Goal: Transaction & Acquisition: Download file/media

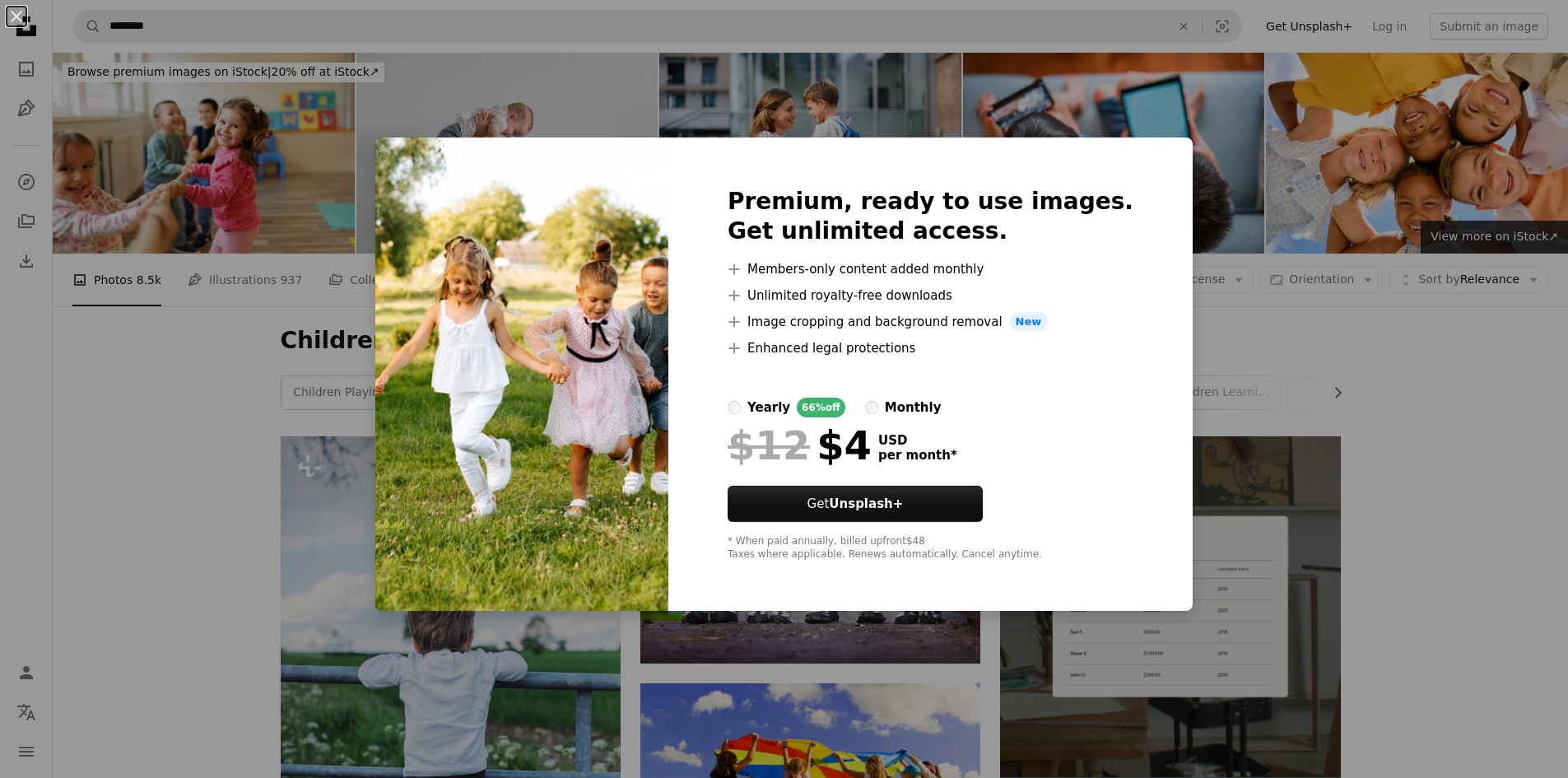
scroll to position [1070, 0]
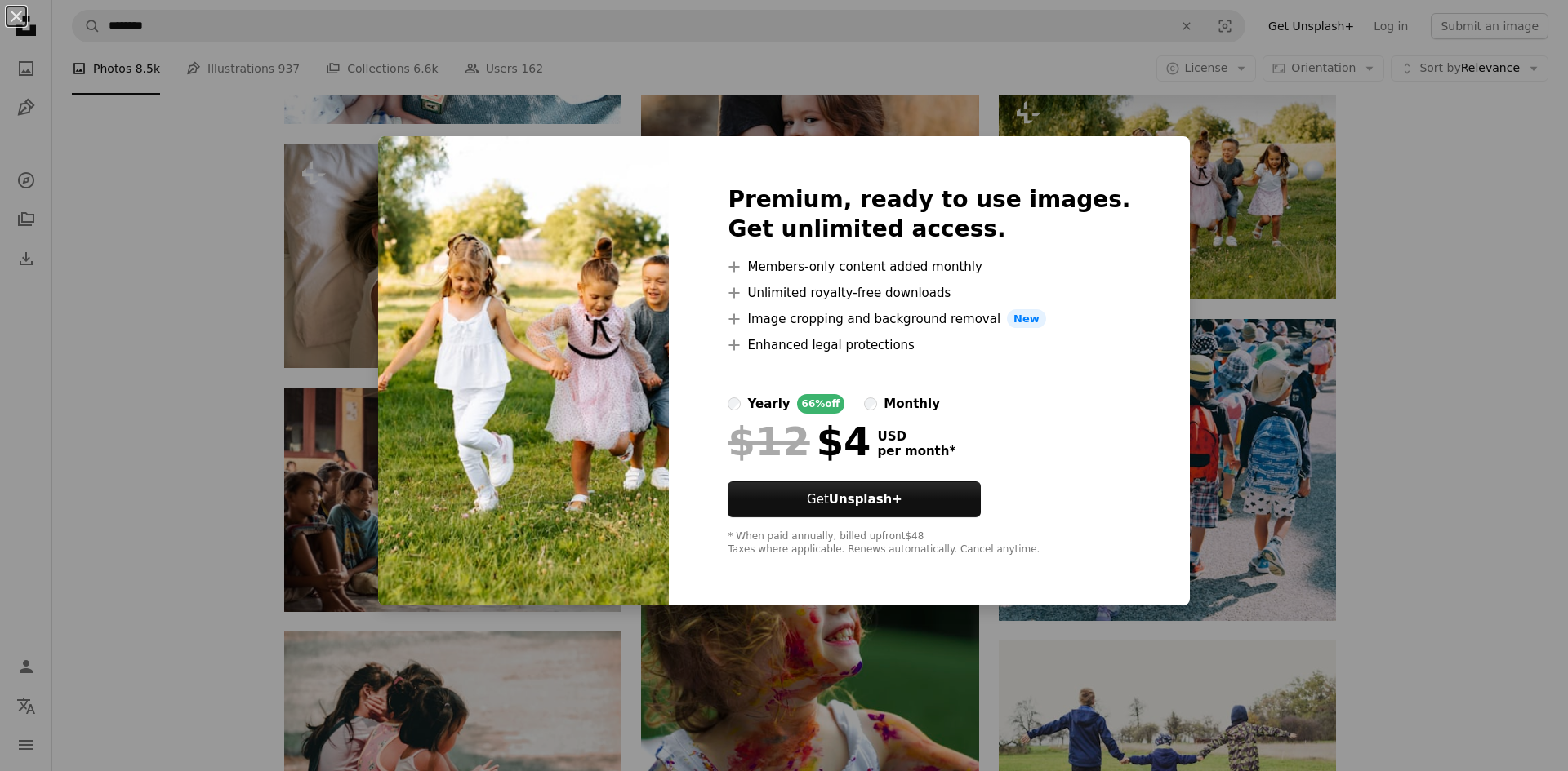
click at [1388, 303] on div "An X shape Premium, ready to use images. Get unlimited access. A plus sign Memb…" at bounding box center [784, 386] width 1568 height 771
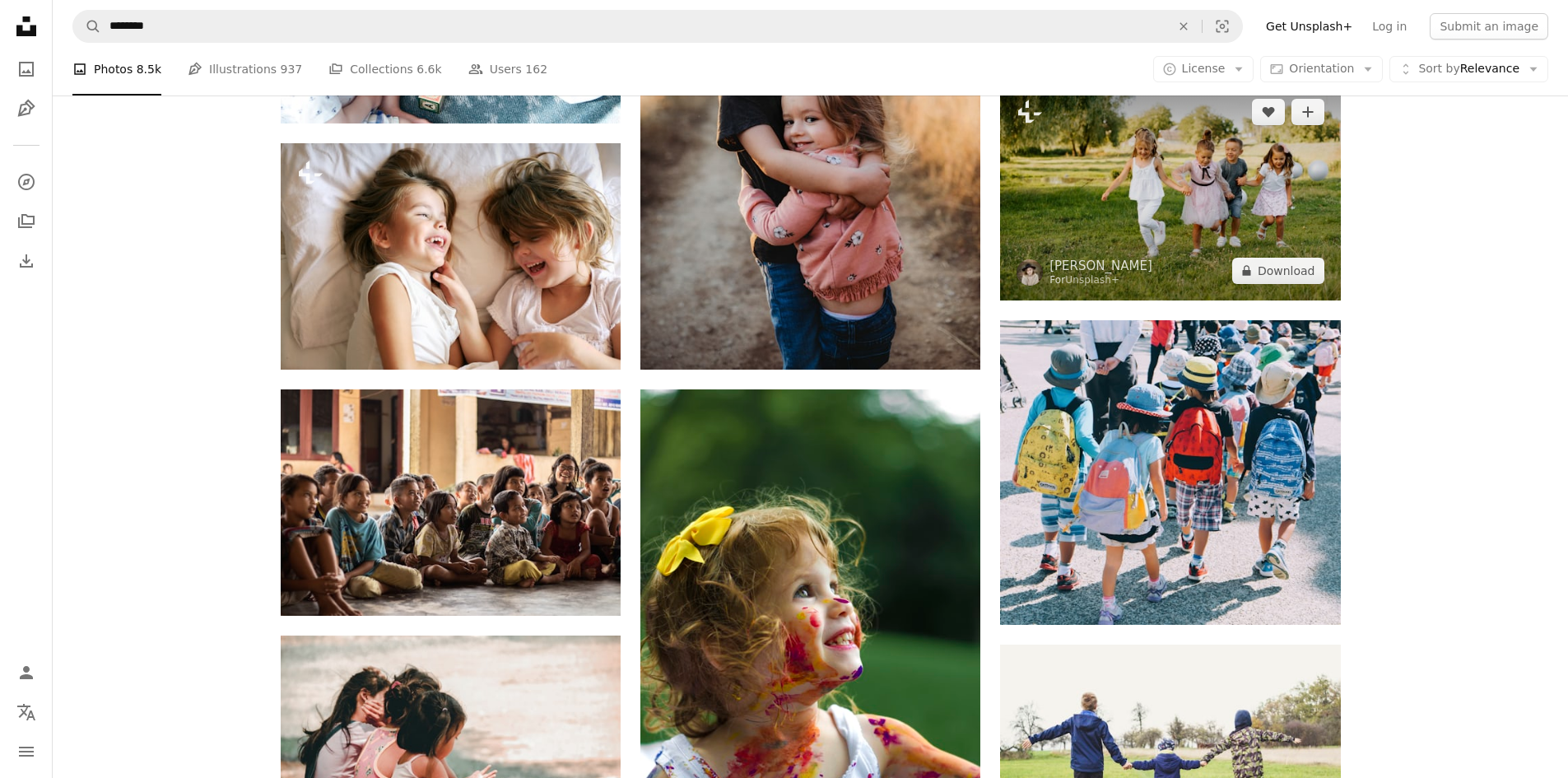
click at [1178, 224] on img at bounding box center [1170, 191] width 340 height 218
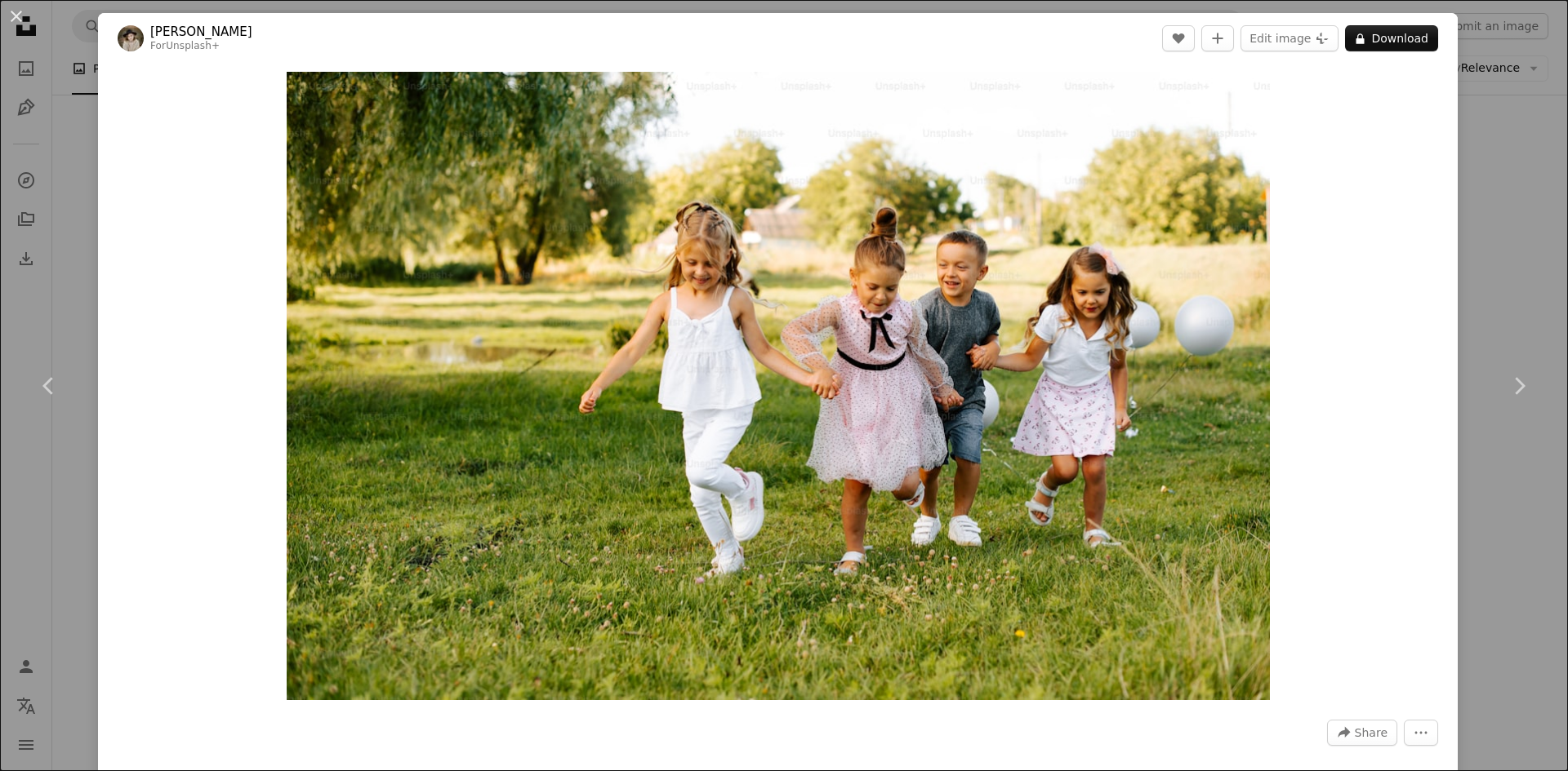
drag, startPoint x: 9, startPoint y: 26, endPoint x: 34, endPoint y: 32, distance: 25.7
click at [11, 26] on button "An X shape" at bounding box center [15, 15] width 19 height 19
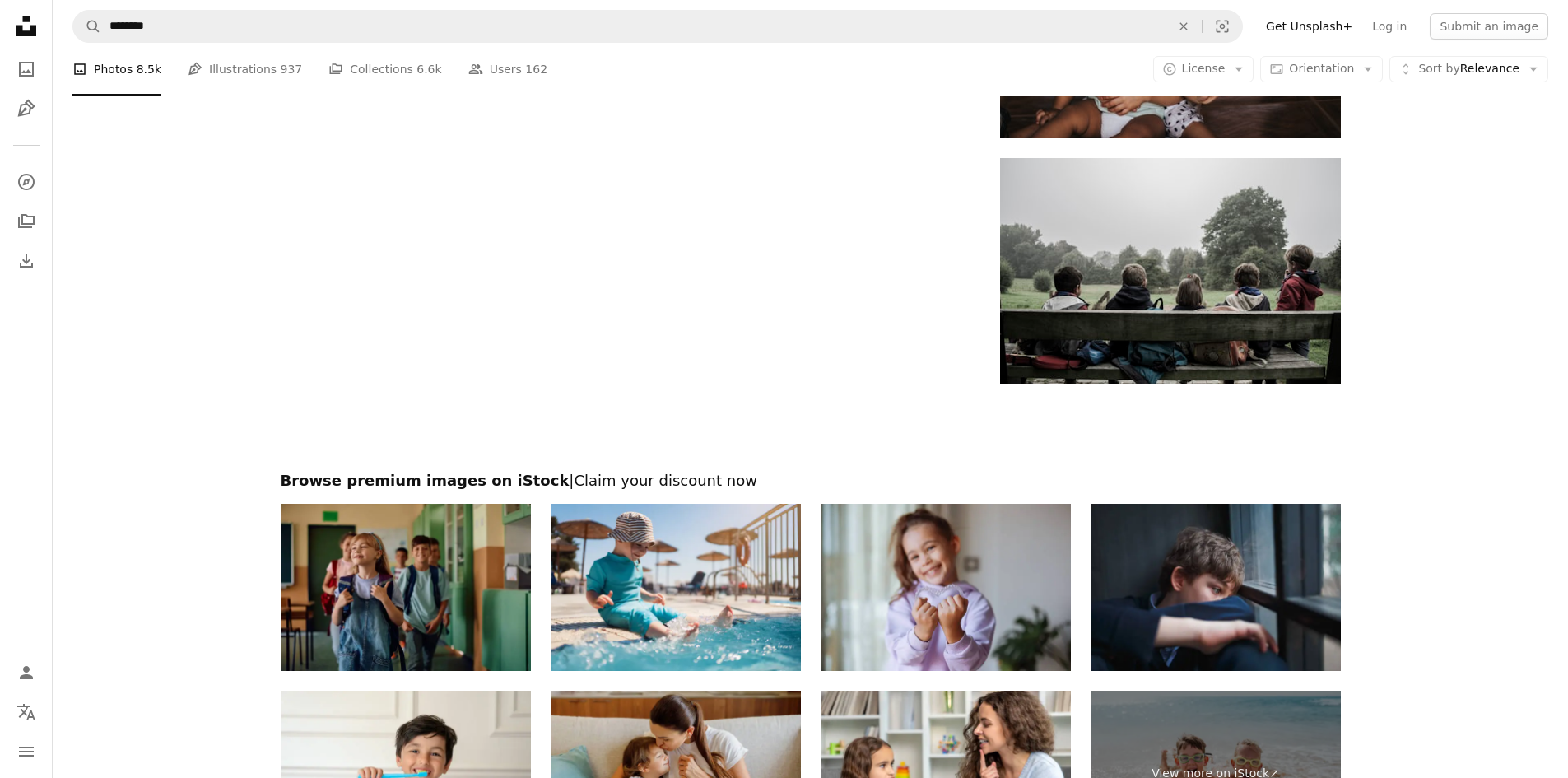
scroll to position [3130, 0]
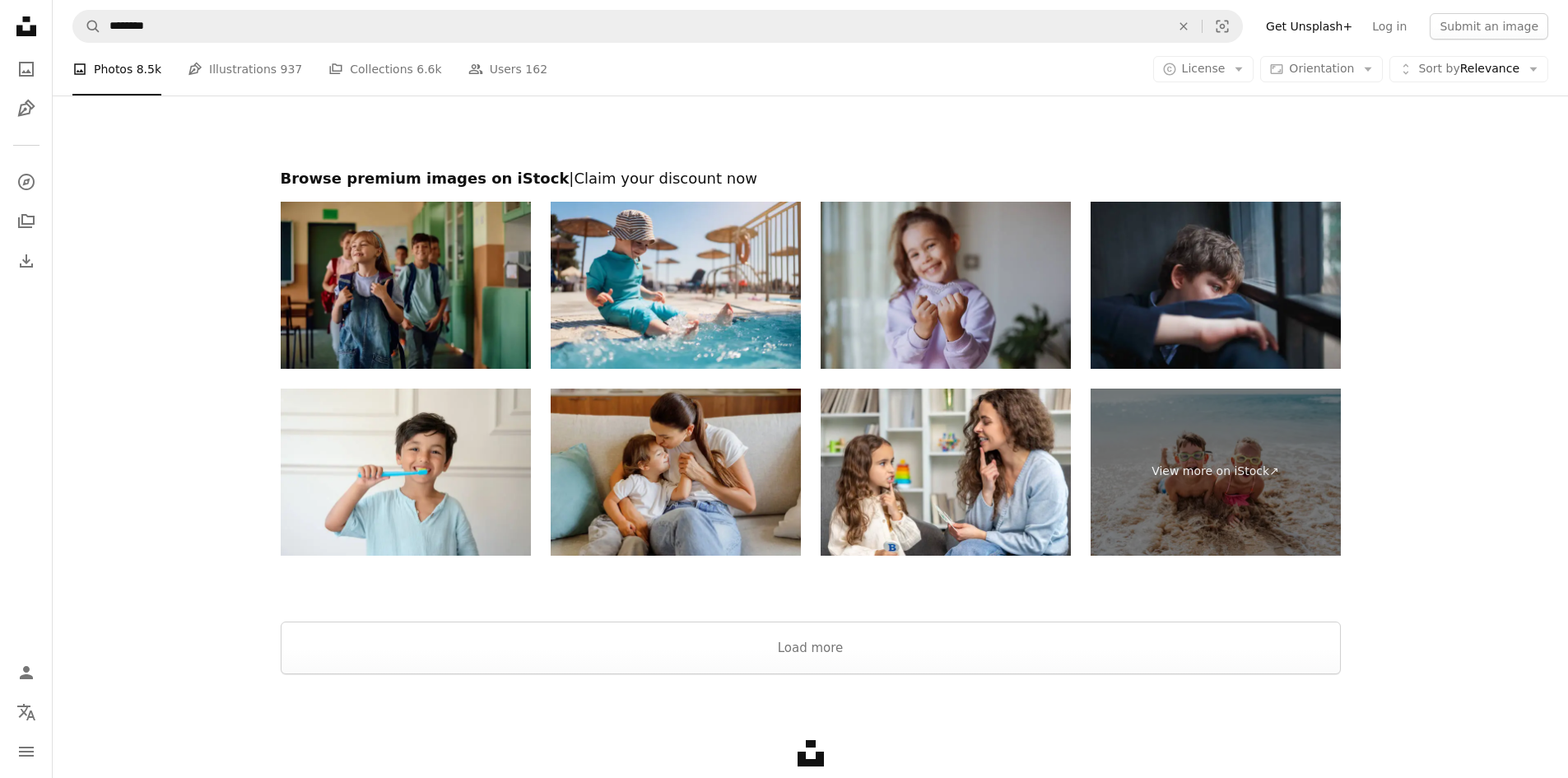
click at [936, 317] on img at bounding box center [946, 285] width 250 height 167
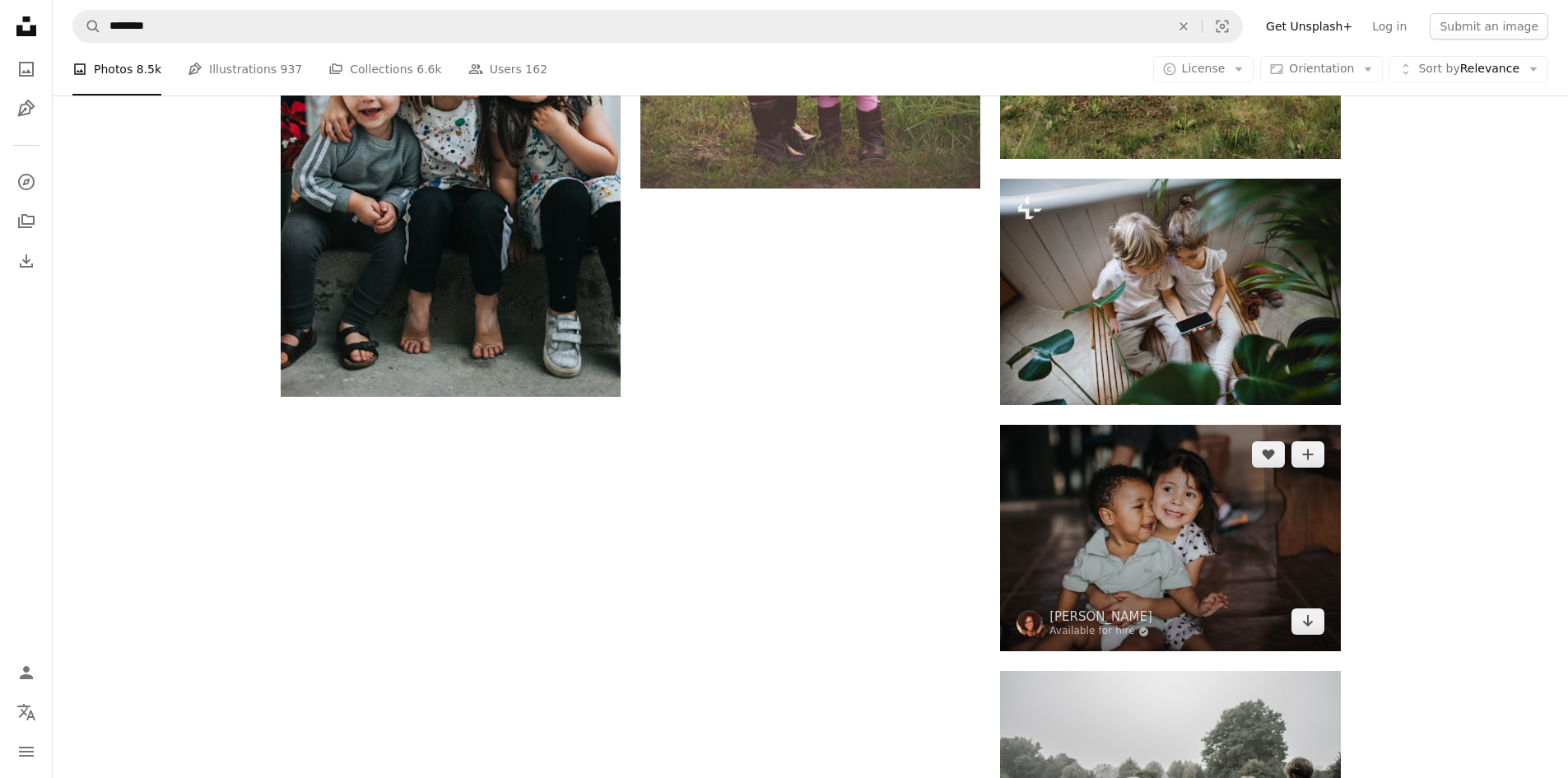
scroll to position [2306, 0]
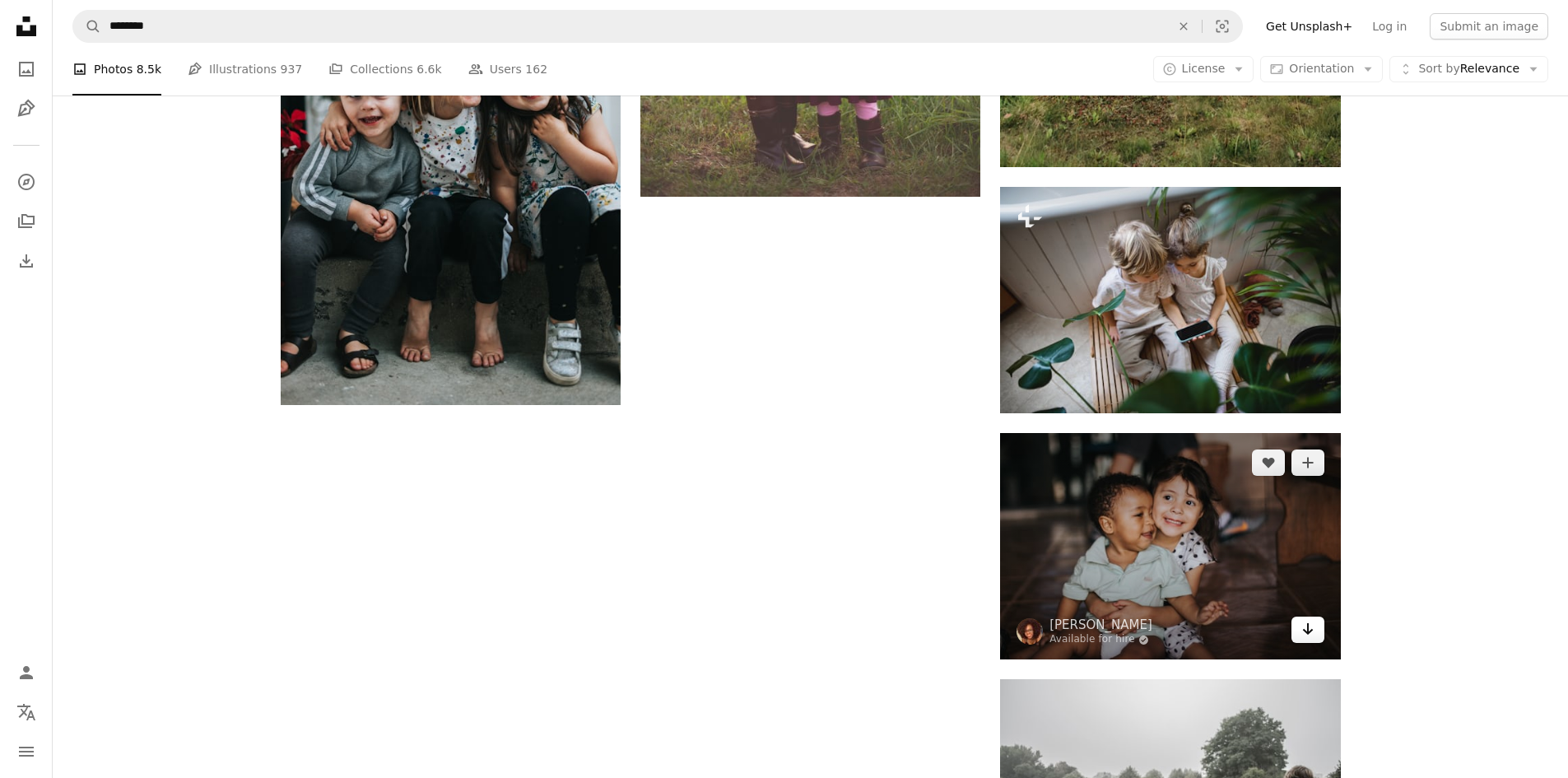
click at [1311, 641] on link "Arrow pointing down" at bounding box center [1308, 630] width 33 height 27
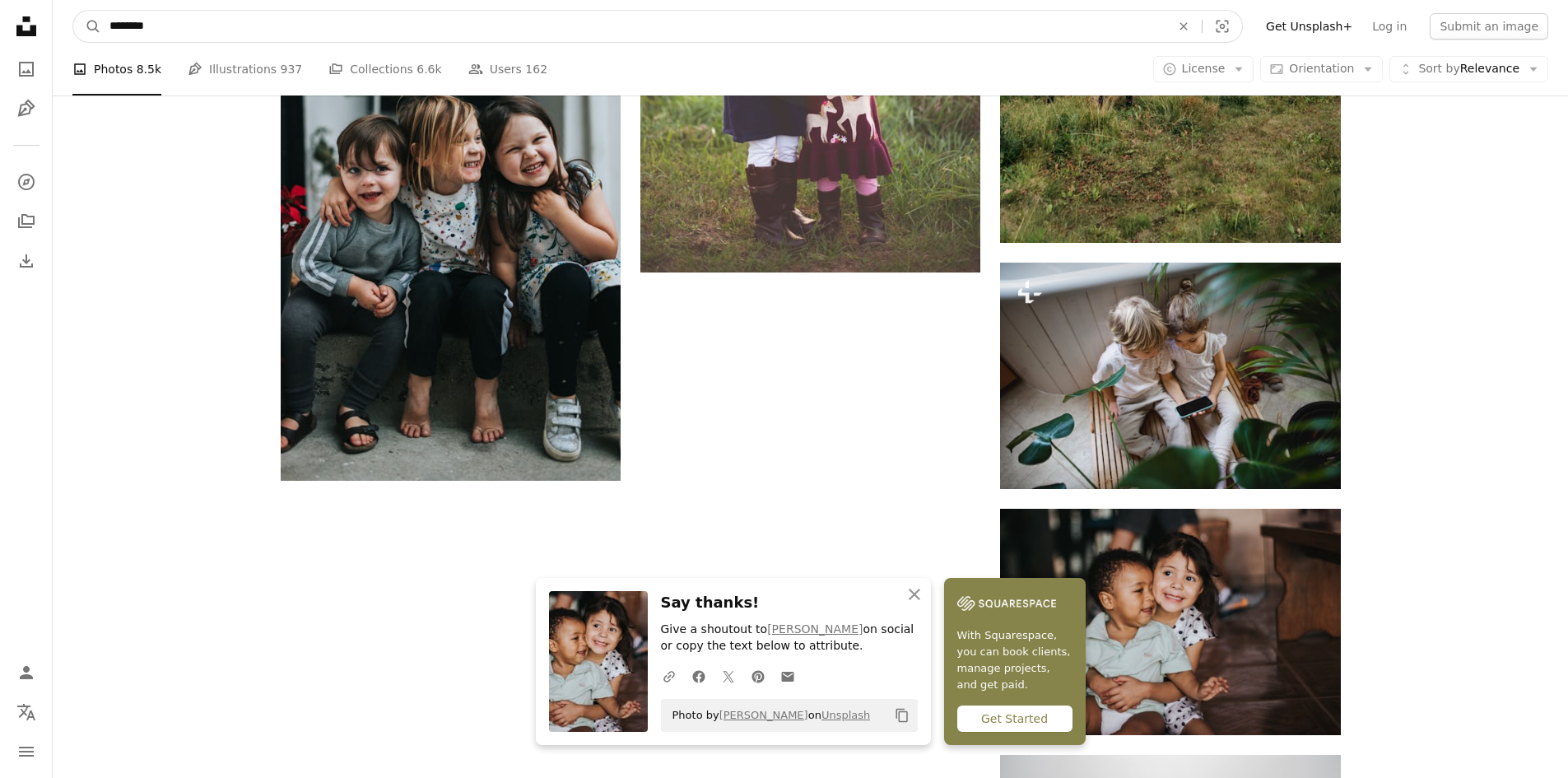
drag, startPoint x: 233, startPoint y: 29, endPoint x: 66, endPoint y: 15, distance: 167.6
click at [66, 15] on nav "A magnifying glass ******** An X shape Visual search Filters Get Unsplash+ Log …" at bounding box center [810, 26] width 1516 height 52
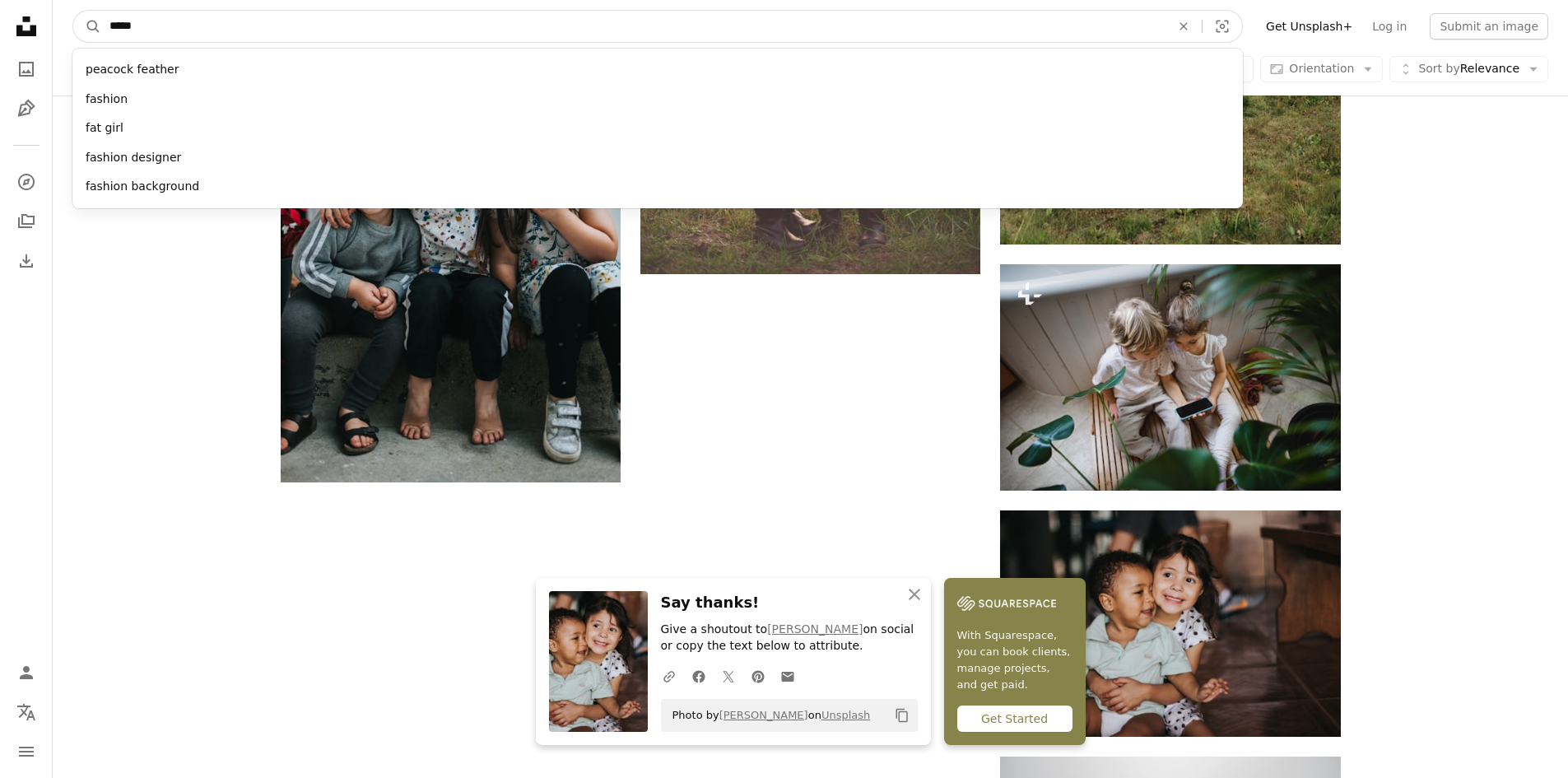
type input "******"
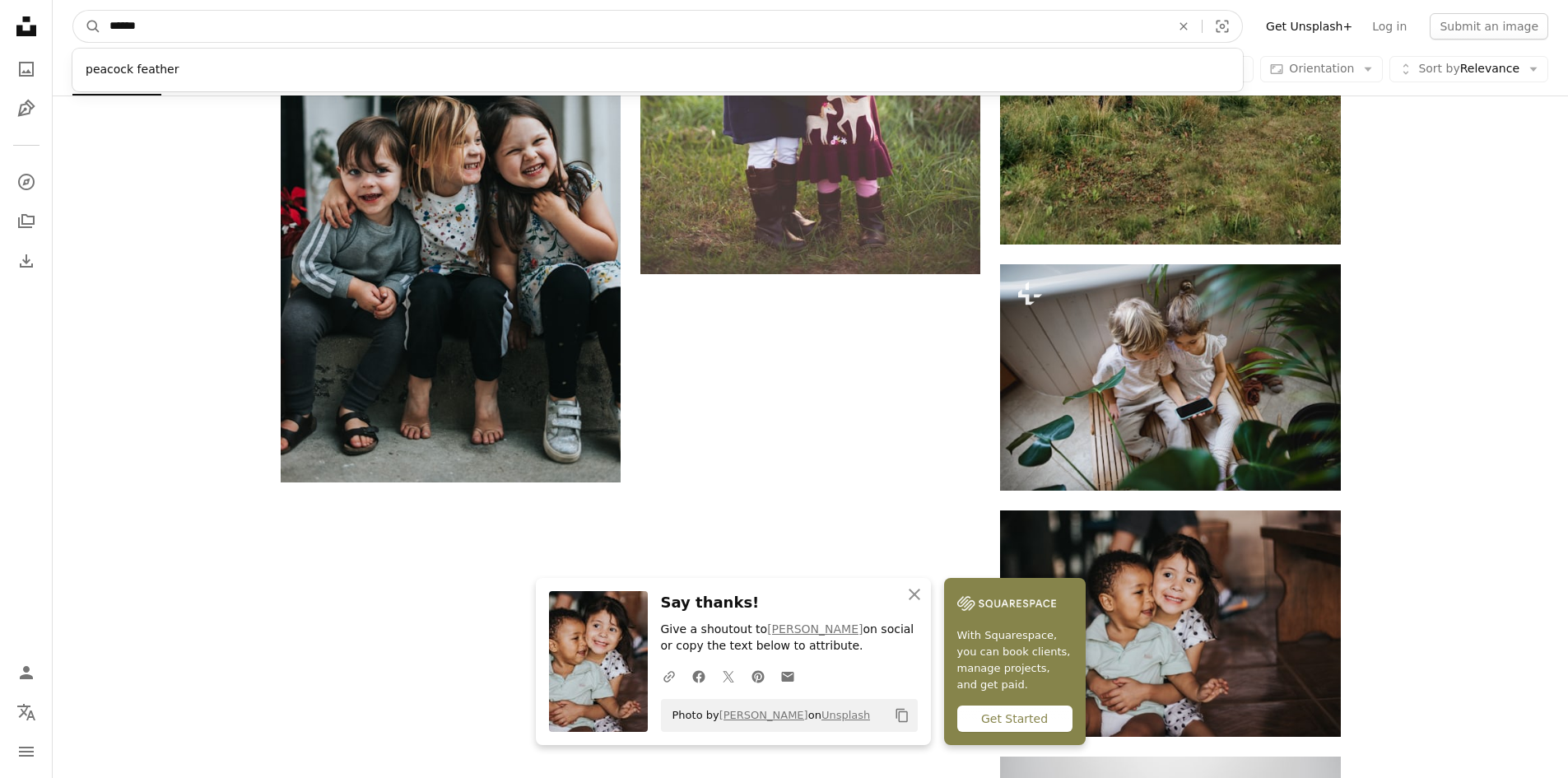
click button "A magnifying glass" at bounding box center [87, 27] width 28 height 31
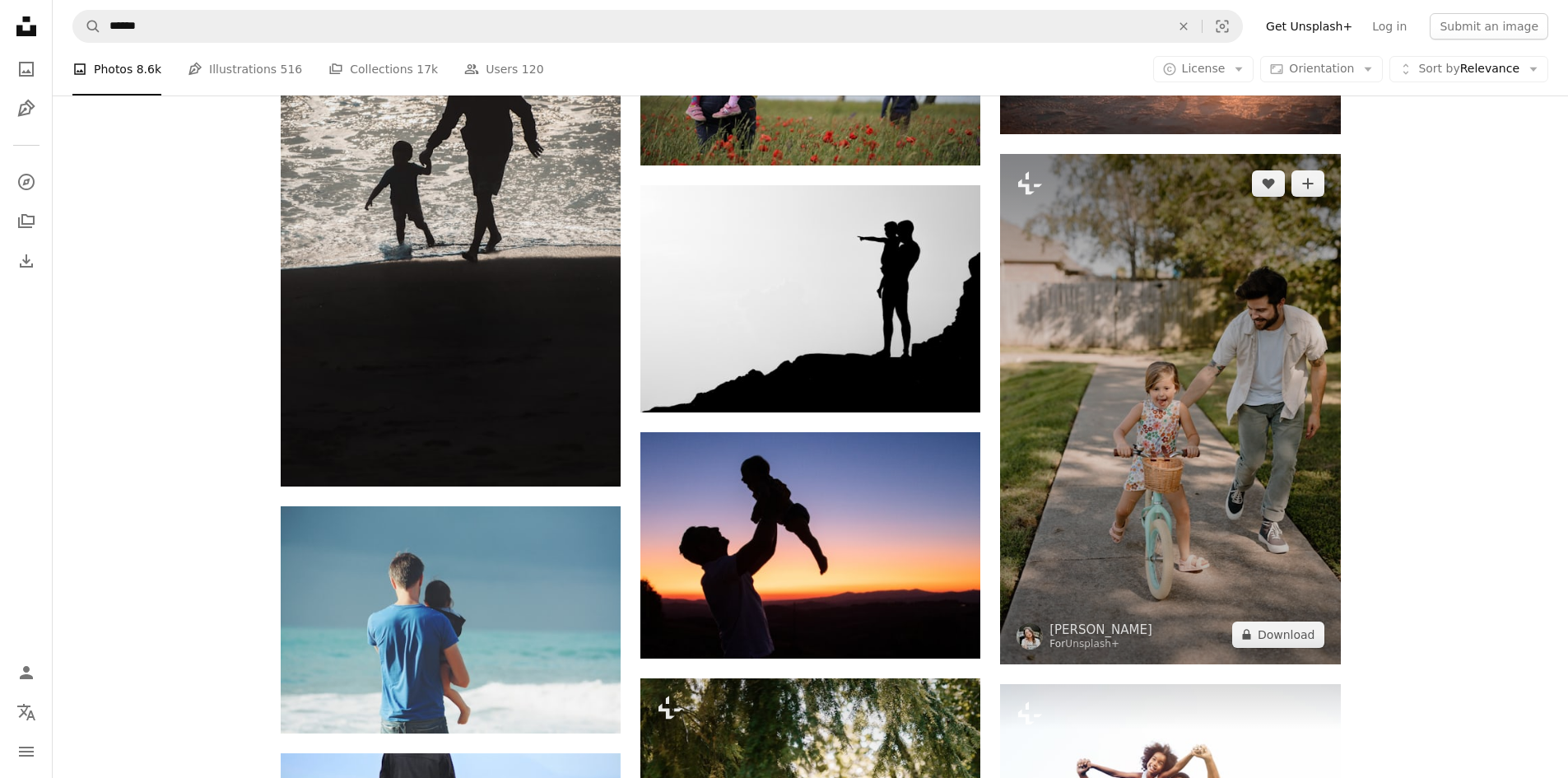
scroll to position [661, 0]
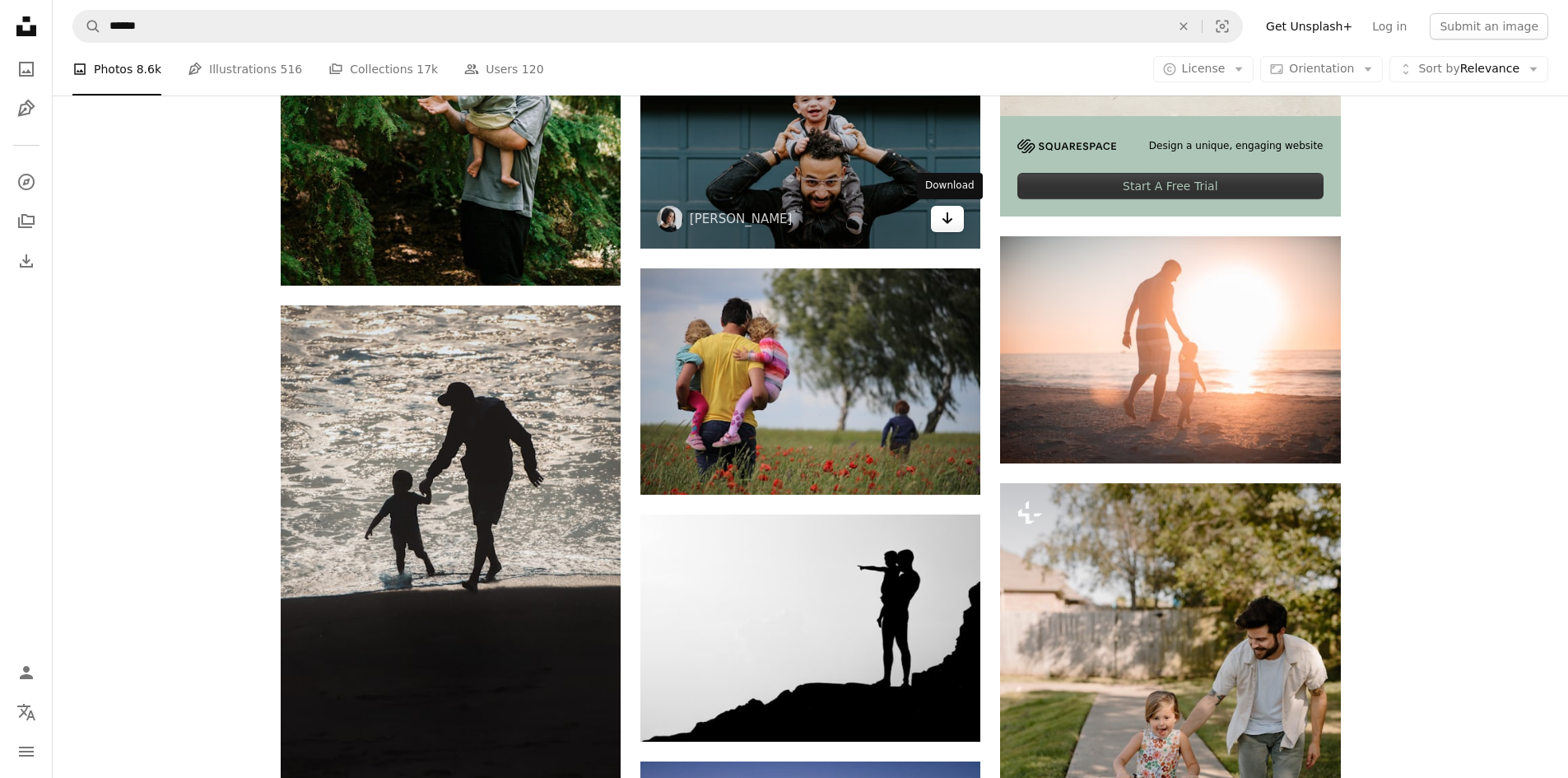
click at [947, 222] on icon "Download" at bounding box center [949, 218] width 11 height 12
